Goal: Information Seeking & Learning: Learn about a topic

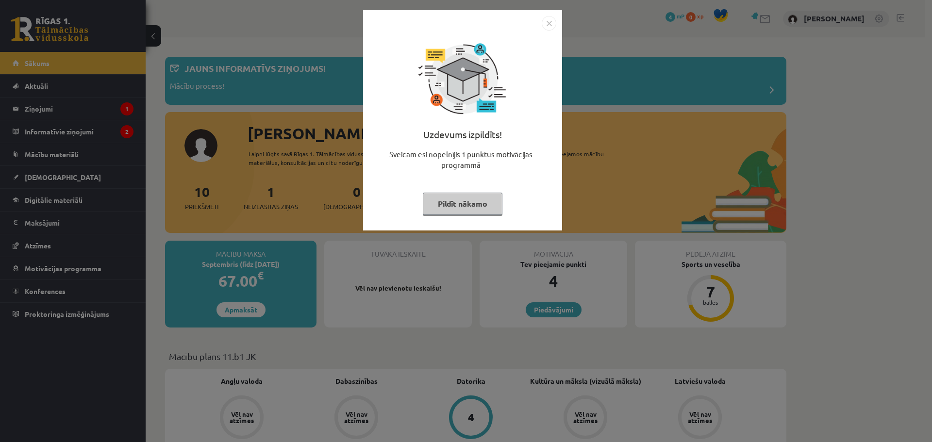
click at [547, 22] on img "Close" at bounding box center [549, 23] width 15 height 15
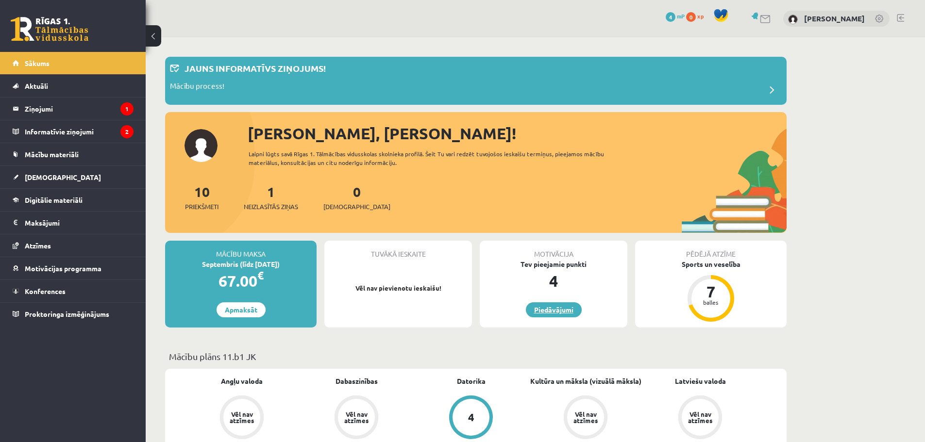
click at [562, 312] on link "Piedāvājumi" at bounding box center [554, 309] width 56 height 15
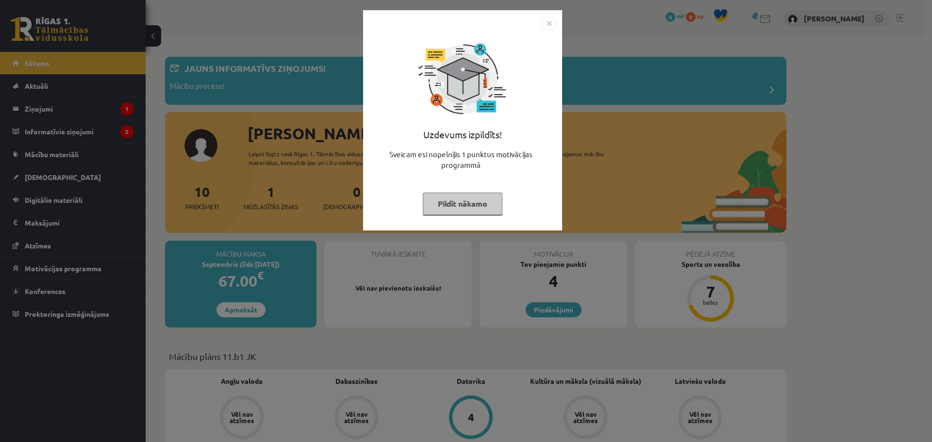
click at [547, 20] on img "Close" at bounding box center [549, 23] width 15 height 15
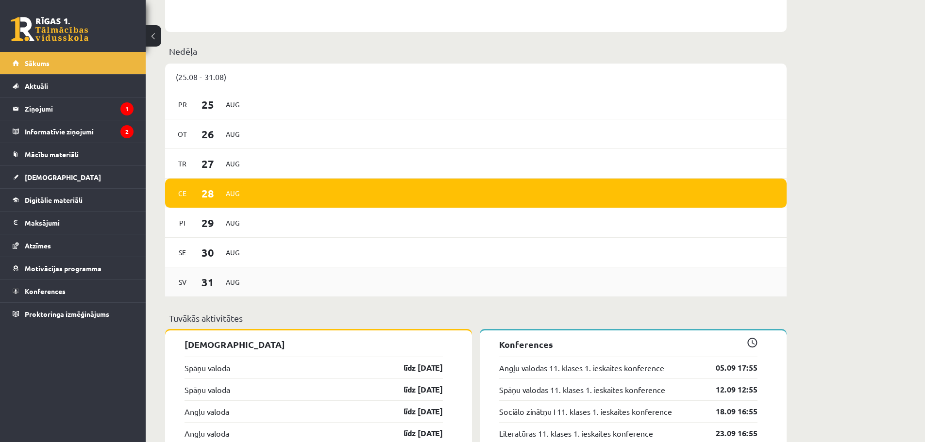
scroll to position [583, 0]
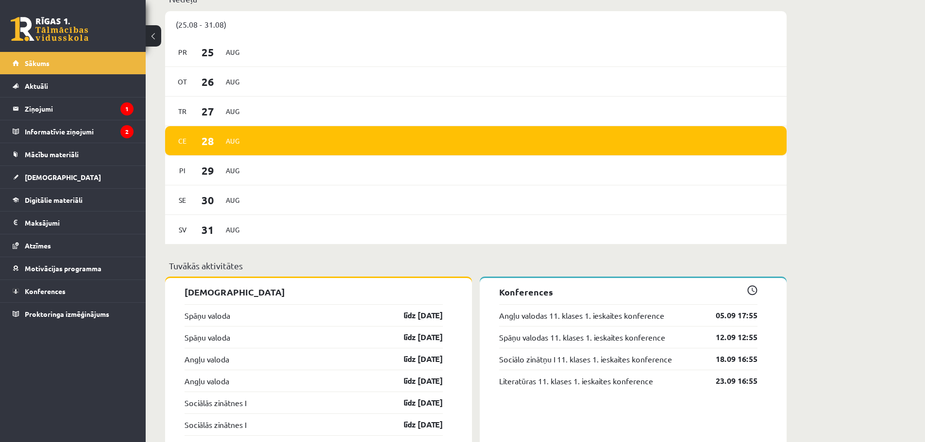
click at [247, 139] on div "Ce 28 Aug" at bounding box center [475, 141] width 621 height 30
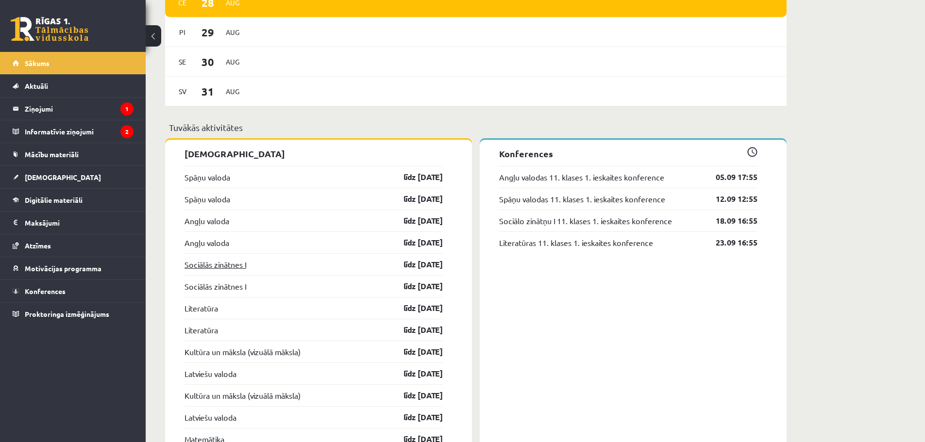
scroll to position [728, 0]
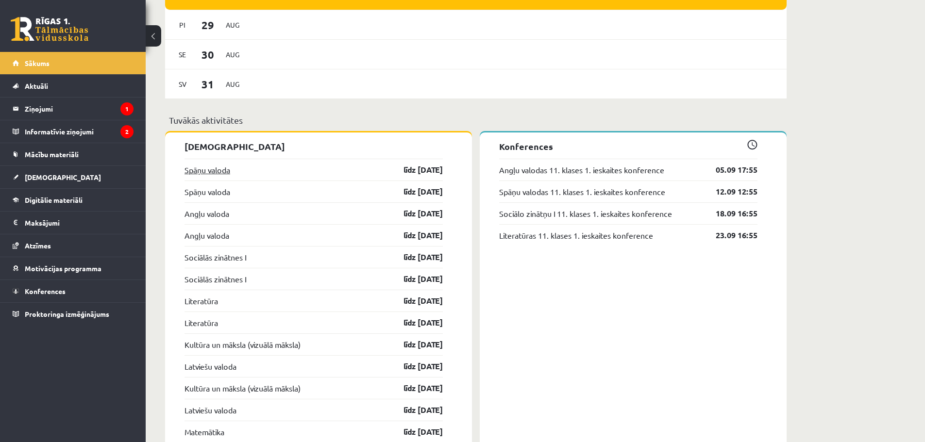
click at [217, 173] on link "Spāņu valoda" at bounding box center [207, 170] width 46 height 12
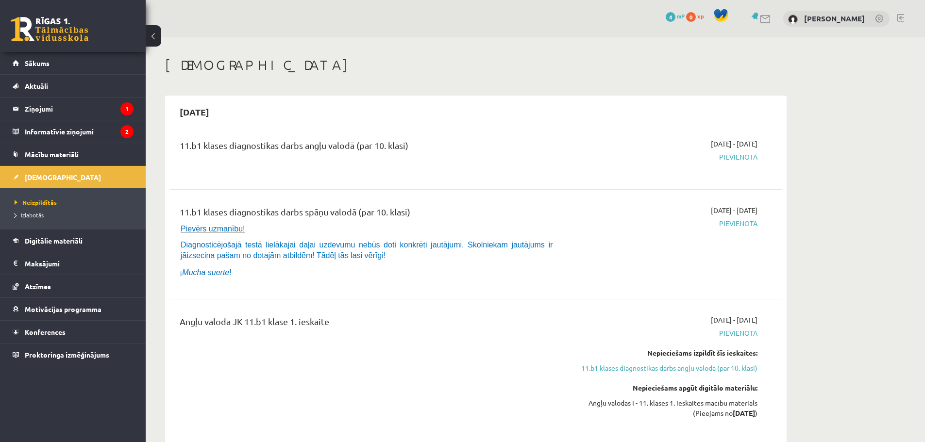
click at [750, 160] on span "Pievienota" at bounding box center [665, 157] width 183 height 10
click at [723, 155] on span "Pievienota" at bounding box center [665, 157] width 183 height 10
click at [738, 156] on span "Pievienota" at bounding box center [665, 157] width 183 height 10
click at [219, 249] on p "Diagnosticējošajā testā lielākajai daļai uzdevumu nebūs doti konkrēti jautājumi…" at bounding box center [367, 249] width 372 height 21
click at [213, 259] on span "Diagnosticējošajā testā lielākajai daļai uzdevumu nebūs doti konkrēti jautājumi…" at bounding box center [367, 250] width 372 height 19
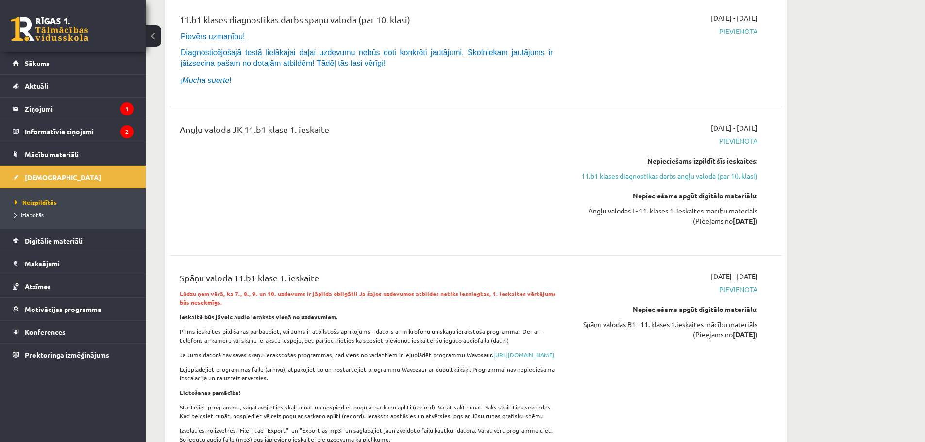
scroll to position [243, 0]
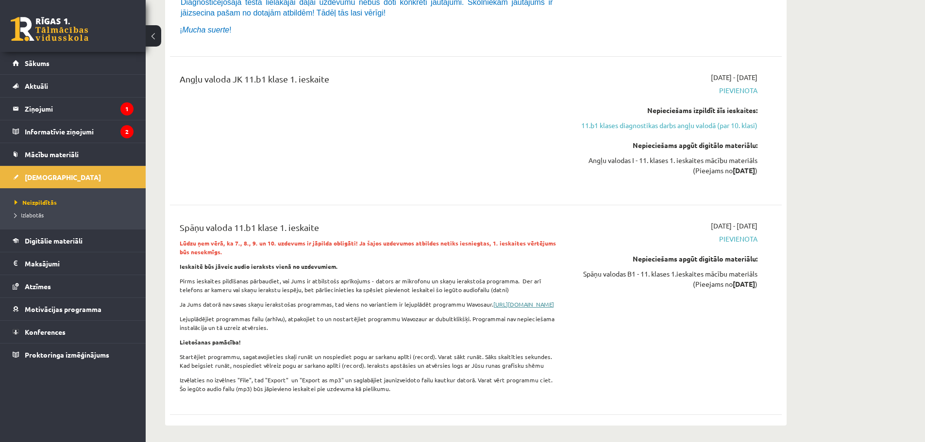
click at [493, 308] on link "https://www.wavosaur.com/download.php" at bounding box center [523, 304] width 61 height 8
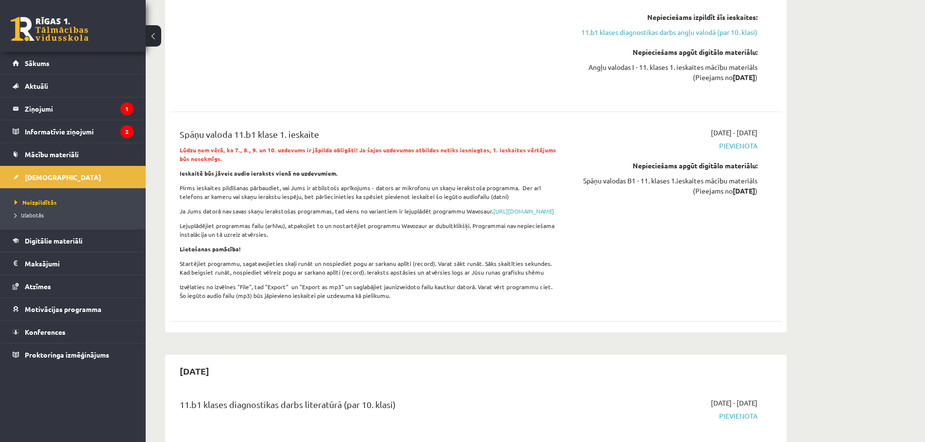
scroll to position [340, 0]
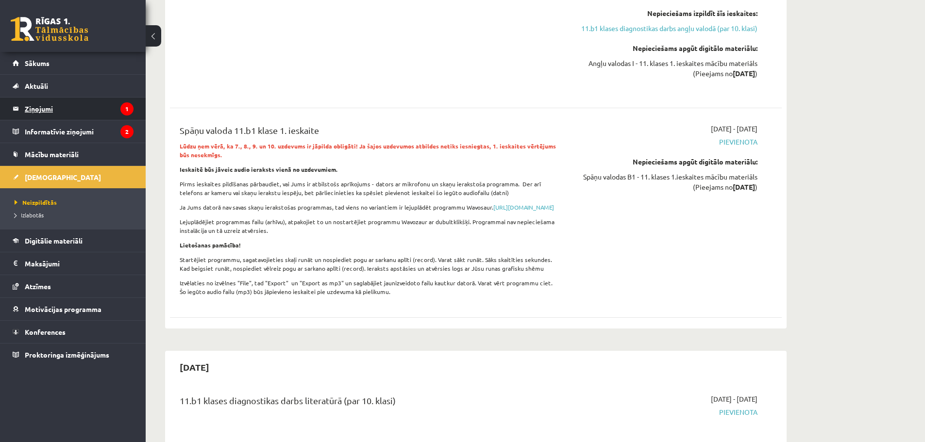
click at [39, 106] on legend "Ziņojumi 1" at bounding box center [79, 109] width 109 height 22
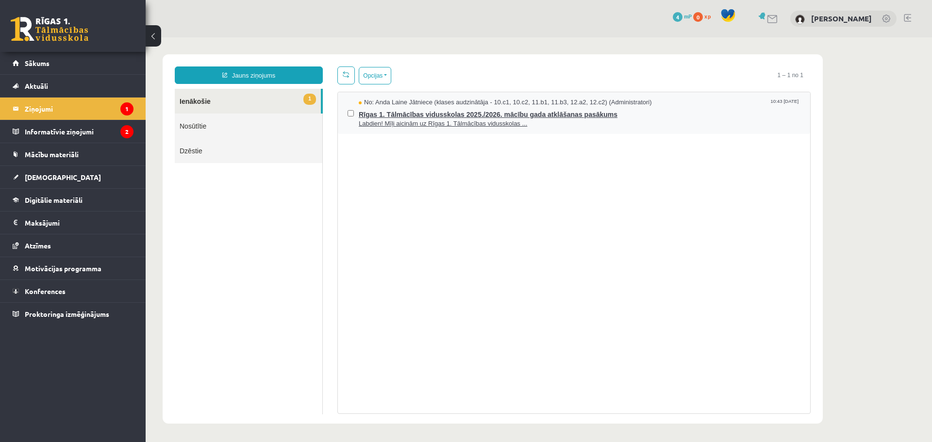
click at [631, 109] on span "Rīgas 1. Tālmācības vidusskolas 2025./2026. mācību gada atklāšanas pasākums" at bounding box center [580, 113] width 442 height 12
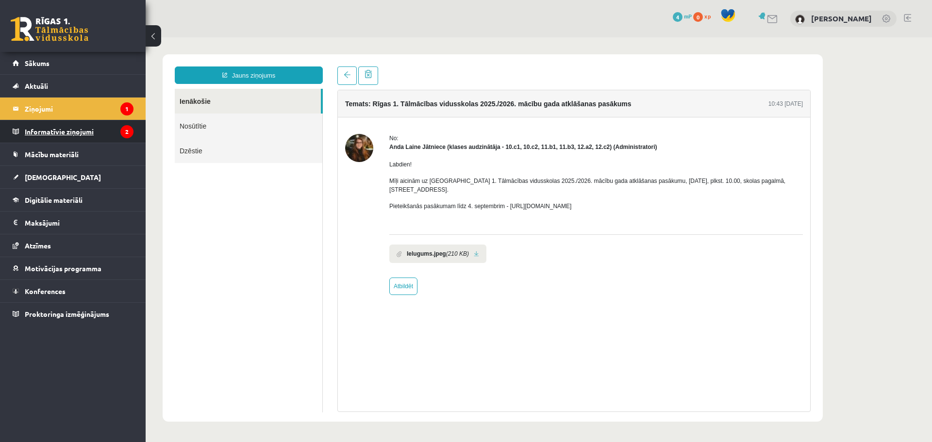
click at [99, 125] on legend "Informatīvie ziņojumi 2" at bounding box center [79, 131] width 109 height 22
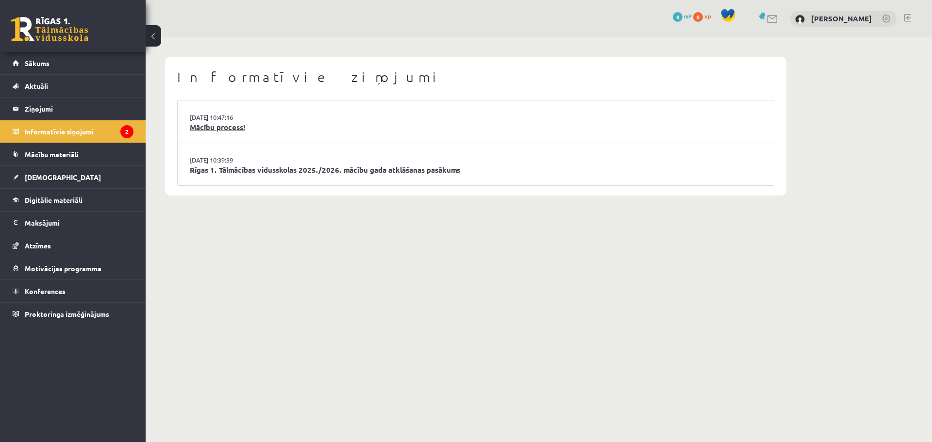
click at [229, 128] on link "Mācību process!" at bounding box center [476, 127] width 572 height 11
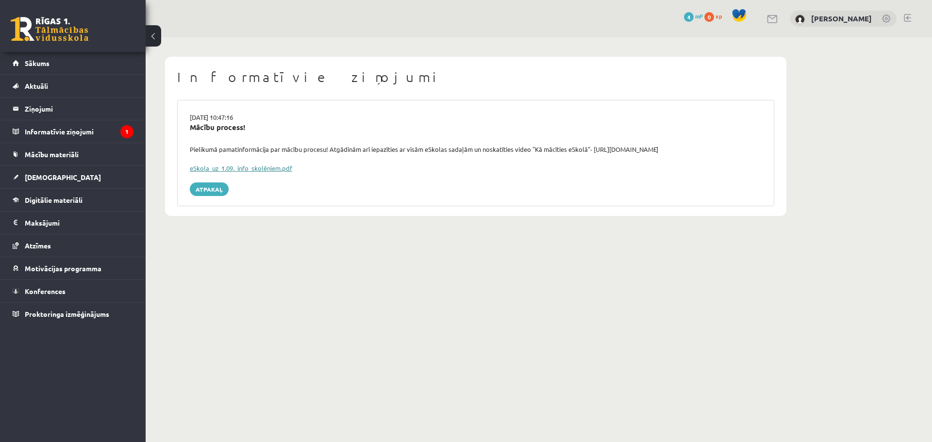
click at [256, 167] on link "eSkola_uz_1.09._info_skolēniem.pdf" at bounding box center [241, 168] width 102 height 8
click at [67, 135] on legend "Informatīvie ziņojumi 1" at bounding box center [79, 131] width 109 height 22
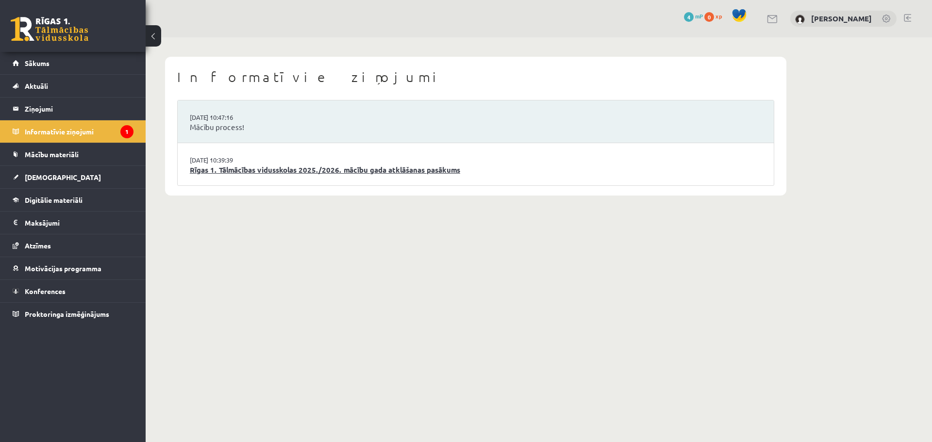
click at [253, 171] on link "Rīgas 1. Tālmācības vidusskolas 2025./2026. mācību gada atklāšanas pasākums" at bounding box center [476, 170] width 572 height 11
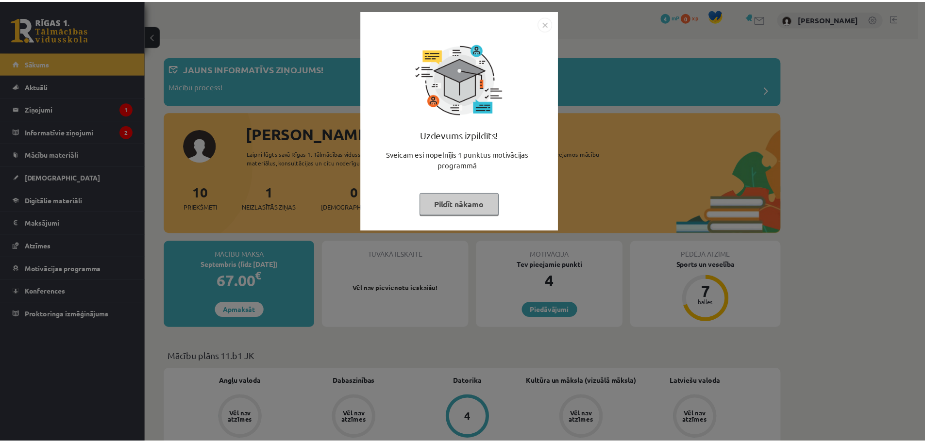
scroll to position [728, 0]
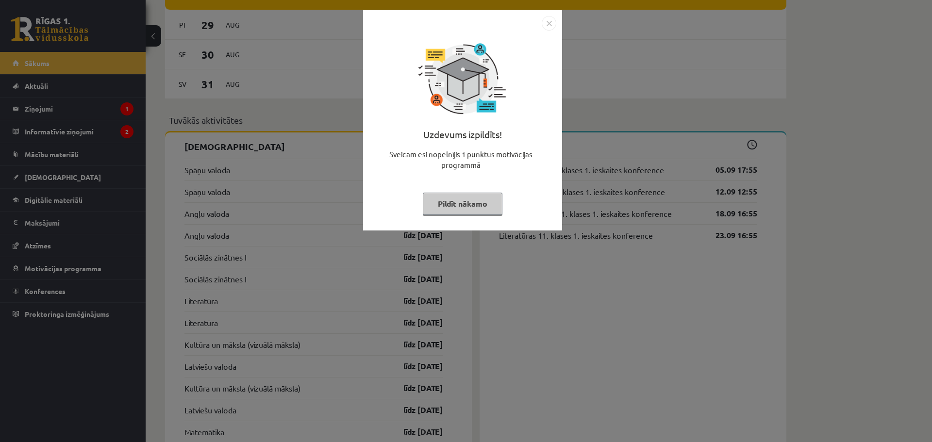
click at [465, 209] on button "Pildīt nākamo" at bounding box center [463, 204] width 80 height 22
